Goal: Find specific page/section: Find specific page/section

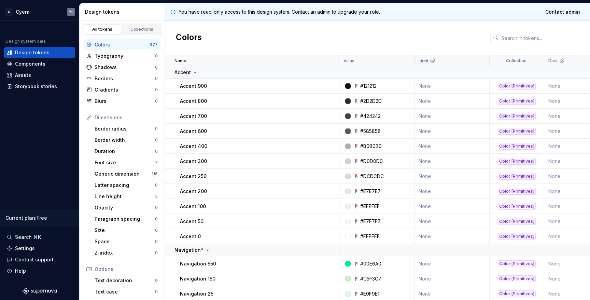
click at [259, 42] on div "Colors" at bounding box center [377, 38] width 425 height 34
click at [281, 45] on div "Colors" at bounding box center [377, 38] width 425 height 34
click at [32, 54] on div "Design tokens" at bounding box center [32, 52] width 34 height 7
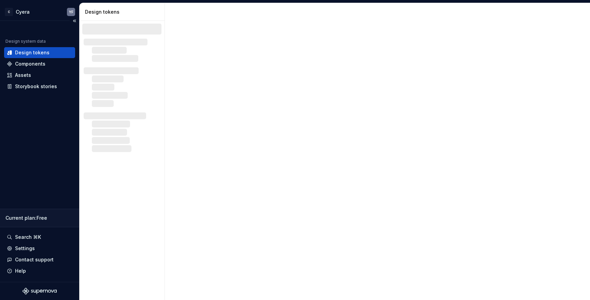
click at [32, 54] on div "Design tokens" at bounding box center [32, 52] width 34 height 7
